Goal: Task Accomplishment & Management: Use online tool/utility

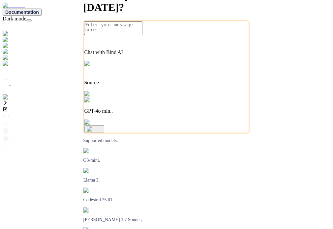
type textarea "x"
click at [9, 108] on img at bounding box center [12, 105] width 18 height 6
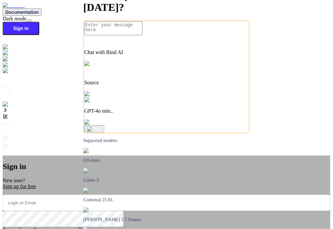
click at [176, 195] on input "email" at bounding box center [167, 203] width 328 height 16
type input "testbindtest124@mailinator.com"
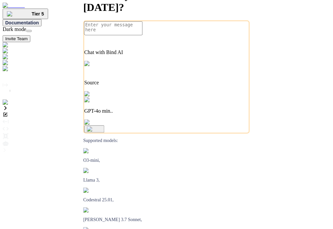
click at [8, 106] on img at bounding box center [13, 103] width 21 height 6
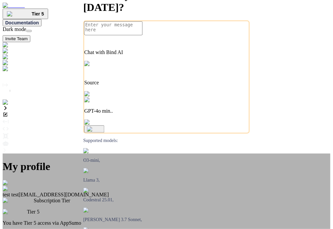
click at [232, 160] on div "My profile test test testbindtest124@mailinator.com Subscription Tier Tier 5 Yo…" at bounding box center [167, 221] width 328 height 134
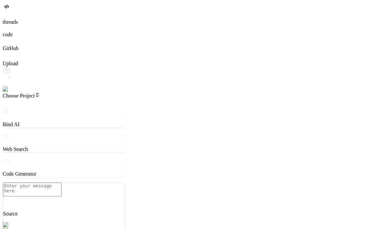
click at [13, 92] on img at bounding box center [13, 89] width 21 height 6
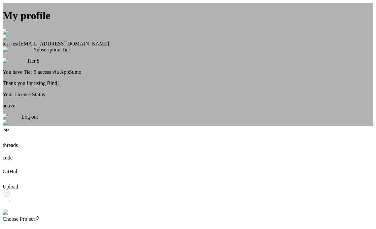
click at [185, 126] on div "Log out" at bounding box center [188, 120] width 371 height 12
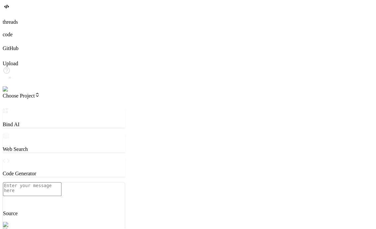
scroll to position [6, 0]
click at [12, 92] on img at bounding box center [12, 89] width 18 height 6
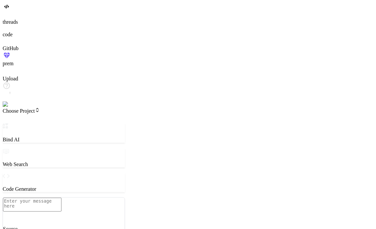
click at [51, 226] on p "Source" at bounding box center [63, 229] width 121 height 6
type textarea "x"
click at [5, 15] on icon at bounding box center [4, 13] width 3 height 3
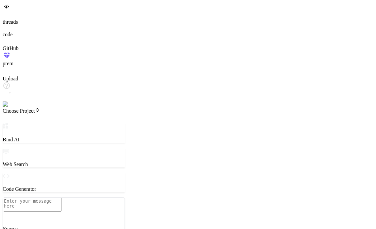
click at [9, 18] on icon at bounding box center [6, 15] width 6 height 6
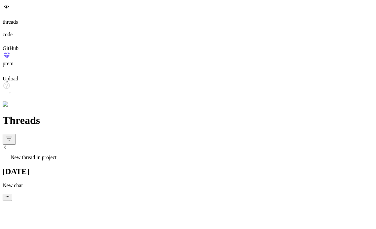
click at [103, 115] on div "Threads" at bounding box center [188, 133] width 370 height 37
click at [13, 135] on icon "button" at bounding box center [9, 139] width 8 height 8
click at [8, 145] on icon at bounding box center [5, 147] width 5 height 5
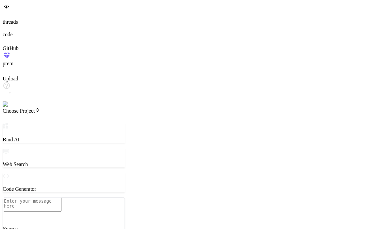
click at [40, 108] on span "Choose Project" at bounding box center [21, 111] width 37 height 6
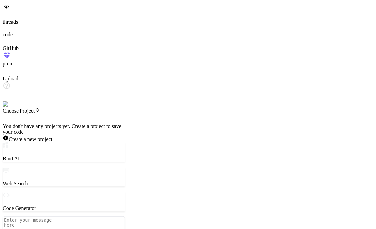
drag, startPoint x: 80, startPoint y: 115, endPoint x: 105, endPoint y: -20, distance: 137.2
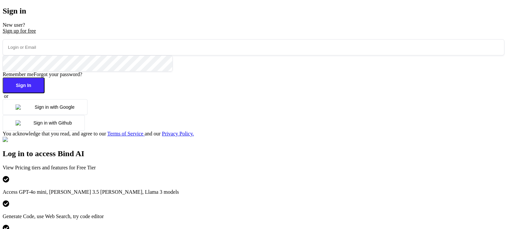
click at [146, 55] on input "email" at bounding box center [254, 47] width 502 height 16
paste input "testbind1"
type input "testbind1@mailinator.com"
click at [140, 65] on div "Sign in New user? Sign up for free testbind1@mailinator.com Remember me Forgot …" at bounding box center [254, 72] width 502 height 130
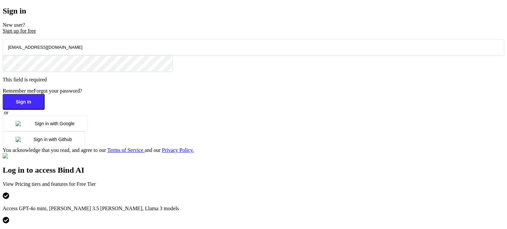
click at [139, 55] on input "testbind1@mailinator.com" at bounding box center [254, 47] width 502 height 16
click at [119, 34] on div "Sign up for free" at bounding box center [254, 31] width 502 height 6
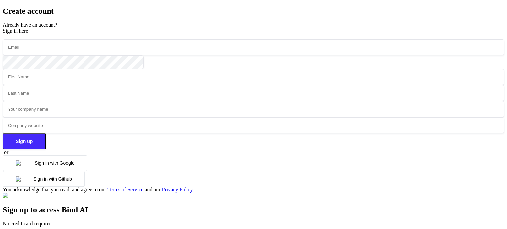
click at [151, 54] on input "email" at bounding box center [254, 47] width 502 height 16
paste input "testbind1@mailinator.com"
type input "testbind1@mailinator.com"
paste input "tbind1@mailinator.com"
type input "testbind1@mailinator.com"
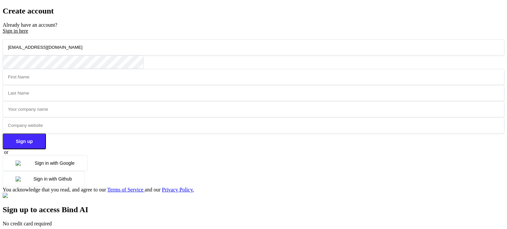
click at [117, 85] on input "text" at bounding box center [254, 77] width 502 height 16
type input "test"
click at [137, 64] on div "testbind1@mailinator.com test Sign up or Sign in with Google Sign in with Githu…" at bounding box center [254, 116] width 502 height 154
click at [201, 92] on input "text" at bounding box center [254, 93] width 502 height 16
type input "test"
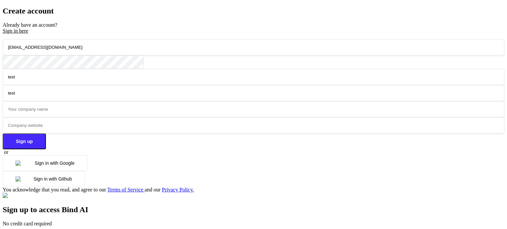
click at [156, 112] on input "text" at bounding box center [254, 109] width 502 height 16
type input "test"
click at [140, 128] on input "text" at bounding box center [254, 125] width 502 height 16
type input "test"
click at [46, 146] on button "Sign up" at bounding box center [24, 142] width 43 height 16
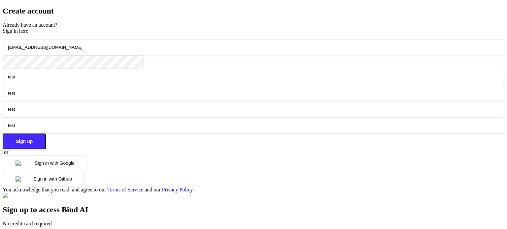
click at [118, 54] on input "testbind1@mailinator.com" at bounding box center [254, 47] width 502 height 16
paste input "testbind2"
drag, startPoint x: 169, startPoint y: 136, endPoint x: 164, endPoint y: 145, distance: 10.5
click at [164, 145] on div "testbind2@mailinator.com test test test test Sign up or Sign in with Google Sig…" at bounding box center [254, 116] width 502 height 154
click at [46, 145] on button "Sign up" at bounding box center [24, 142] width 43 height 16
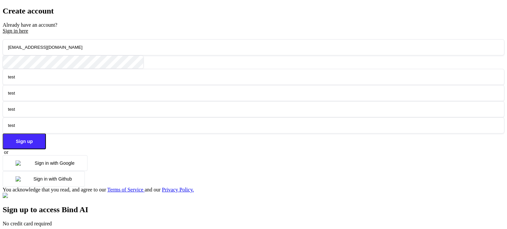
click at [118, 52] on input "testbind2@mailinator.com" at bounding box center [254, 47] width 502 height 16
paste input "testbind22"
type input "[EMAIL_ADDRESS][DOMAIN_NAME]"
click at [46, 150] on button "Sign up" at bounding box center [24, 142] width 43 height 16
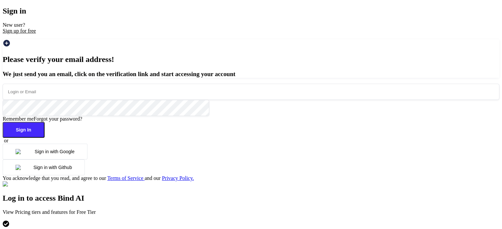
click at [87, 100] on input "email" at bounding box center [251, 92] width 497 height 16
paste input "testbind22"
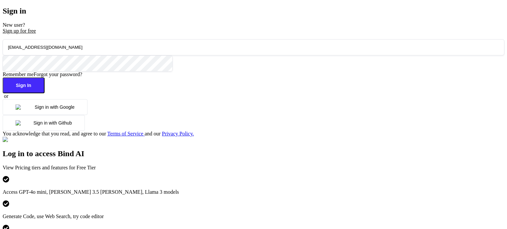
type input "testbind22@mailinator.com"
click at [45, 93] on button "Sign In" at bounding box center [24, 86] width 42 height 16
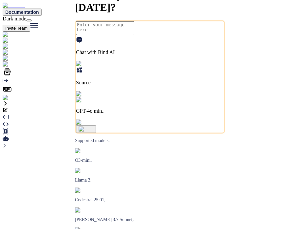
type textarea "x"
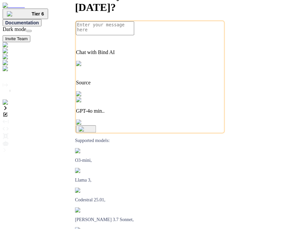
click at [12, 106] on img at bounding box center [13, 103] width 21 height 6
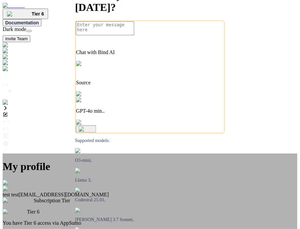
click at [16, 154] on div "My profile test test [EMAIL_ADDRESS][DOMAIN_NAME] Subscription Tier Tier 6 You …" at bounding box center [150, 221] width 295 height 134
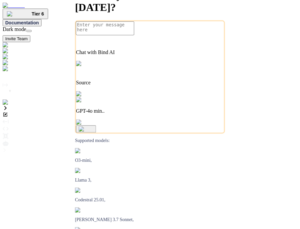
click at [16, 83] on div at bounding box center [150, 77] width 295 height 11
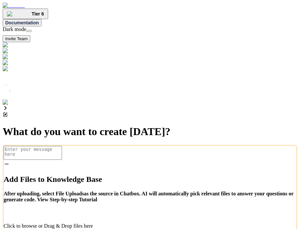
click at [39, 161] on div "Add Files to Knowledge Base After uploading, select File Uploads as the source …" at bounding box center [150, 195] width 293 height 68
type textarea "x"
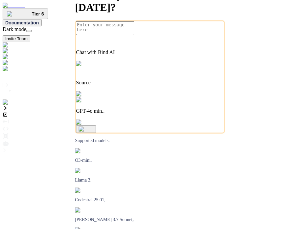
click at [4, 72] on div at bounding box center [150, 69] width 295 height 6
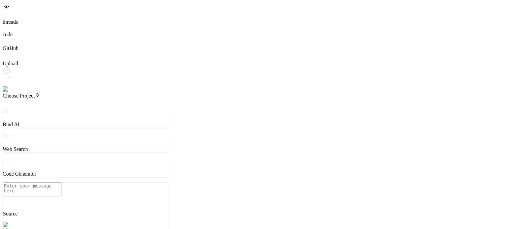
click at [9, 92] on img at bounding box center [13, 89] width 21 height 6
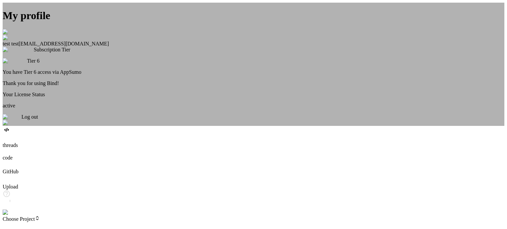
click at [77, 126] on div "My profile test test testbind22@mailinator.com Subscription Tier Tier 6 You hav…" at bounding box center [254, 64] width 502 height 123
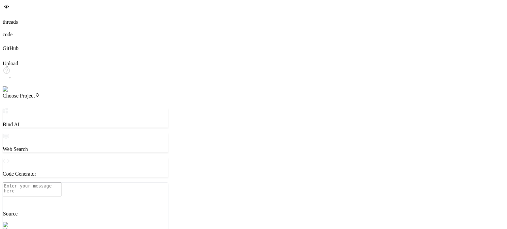
type textarea "x"
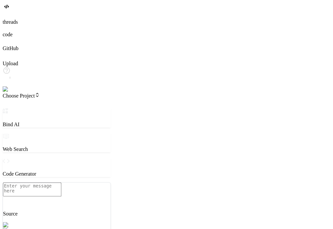
click at [15, 19] on div at bounding box center [167, 15] width 328 height 7
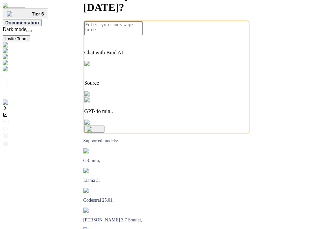
type textarea "x"
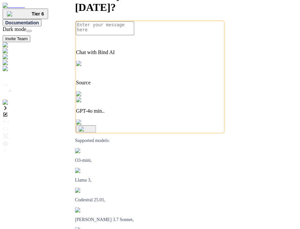
type textarea "x"
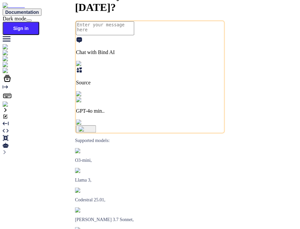
click at [13, 108] on img at bounding box center [12, 105] width 18 height 6
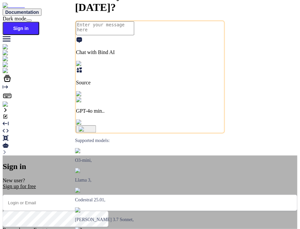
type textarea "x"
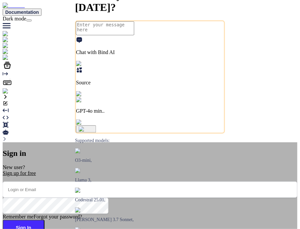
click at [155, 182] on input "email" at bounding box center [150, 190] width 295 height 16
type input "testbindt"
type textarea "x"
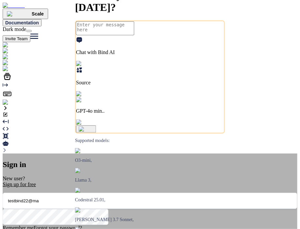
type input "testbind22@mai"
type textarea "x"
type input "testbind22@mailinat"
type textarea "x"
type input "testbind22@mailinator.com"
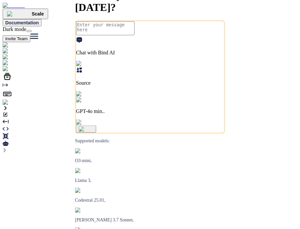
type textarea "x"
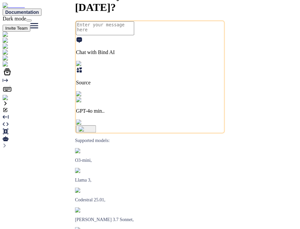
click at [14, 101] on img at bounding box center [13, 98] width 21 height 6
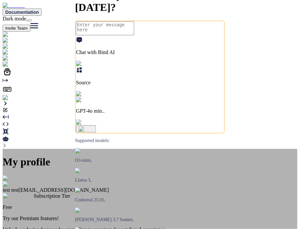
scroll to position [8, 0]
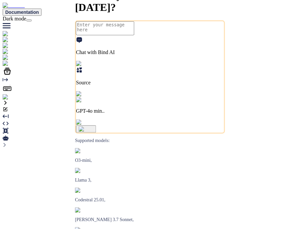
type textarea "x"
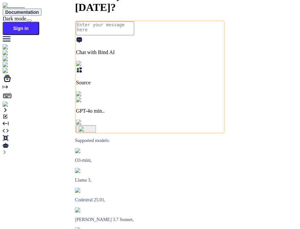
click at [8, 108] on img at bounding box center [12, 105] width 18 height 6
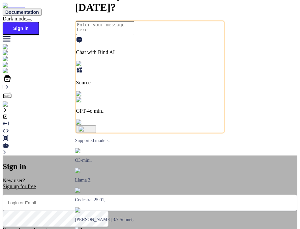
click at [170, 195] on input "email" at bounding box center [150, 203] width 295 height 16
paste input "{ "message": { "agent_mode": { "client_key_queries": 164, "own_key_queries": 0 …"
type input "{ "message": { "agent_mode": { "client_key_queries": 164, "own_key_queries": 0 …"
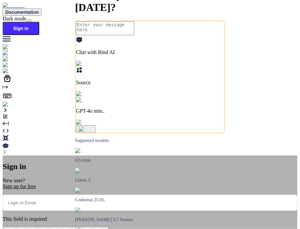
paste input "{ "message": { "agent_mode": { "client_key_queries": 164, "own_key_queries": 0 …"
type input "{ "message": { "agent_mode": { "client_key_queries": 164, "own_key_queries": 0 …"
click at [18, 156] on div "Sign in New user? Sign up for free This field is required Remember me Forgot yo…" at bounding box center [150, 232] width 295 height 153
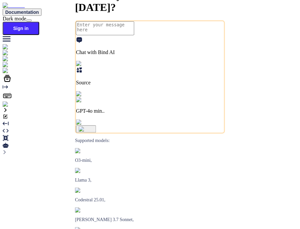
click at [9, 108] on img at bounding box center [12, 105] width 18 height 6
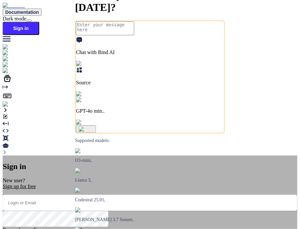
click at [122, 195] on input "email" at bounding box center [150, 203] width 295 height 16
paste input "testbind22@mailinator.com"
type input "testbind22@mailinator.com"
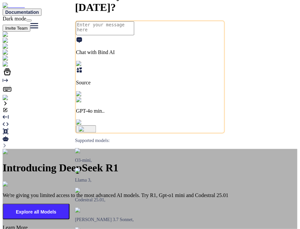
click at [30, 194] on div "Introducing DeepSeek R1 We're giving you limited access to the most advanced AI…" at bounding box center [150, 192] width 295 height 87
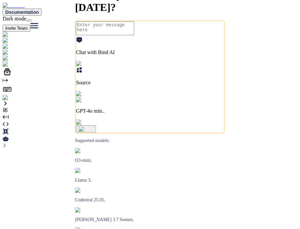
click at [3, 101] on div "Created with Pixso." at bounding box center [150, 89] width 295 height 23
click at [4, 101] on img at bounding box center [13, 98] width 21 height 6
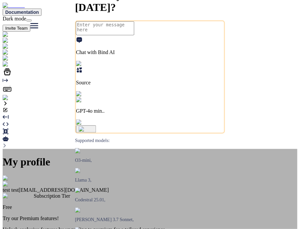
scroll to position [8, 0]
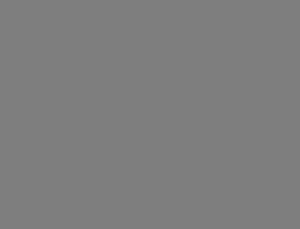
click at [135, 225] on div at bounding box center [150, 114] width 300 height 229
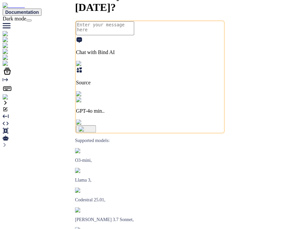
type textarea "x"
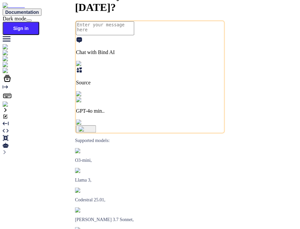
click at [7, 108] on img at bounding box center [12, 105] width 18 height 6
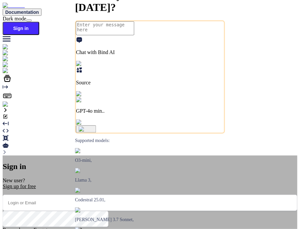
click at [169, 195] on input "email" at bounding box center [150, 203] width 295 height 16
paste input "testbind22@mailinator.com"
type input "testbind22@mailinator.com"
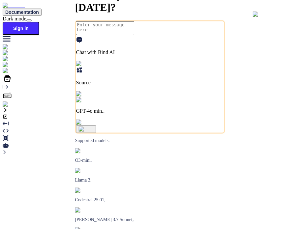
click at [135, 35] on textarea at bounding box center [105, 28] width 58 height 14
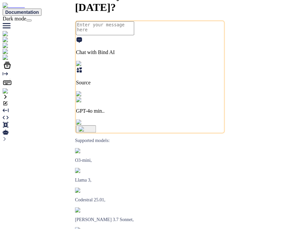
click at [6, 143] on div "Created with Pixso. What do you want to create today? Chat with Bind AI Source …" at bounding box center [150, 87] width 295 height 112
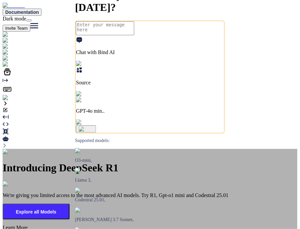
click at [100, 149] on div "Introducing DeepSeek R1 We're giving you limited access to the most advanced AI…" at bounding box center [150, 192] width 295 height 87
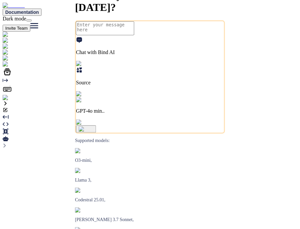
type textarea "x"
